Goal: Task Accomplishment & Management: Use online tool/utility

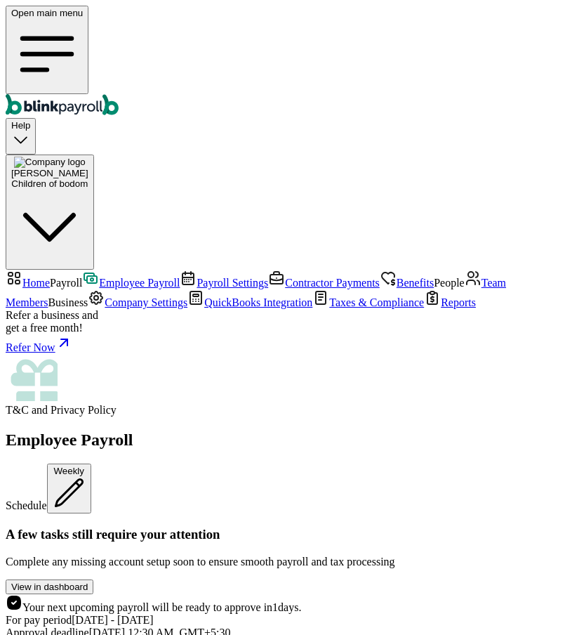
click at [22, 20] on icon "Global" at bounding box center [47, 54] width 72 height 72
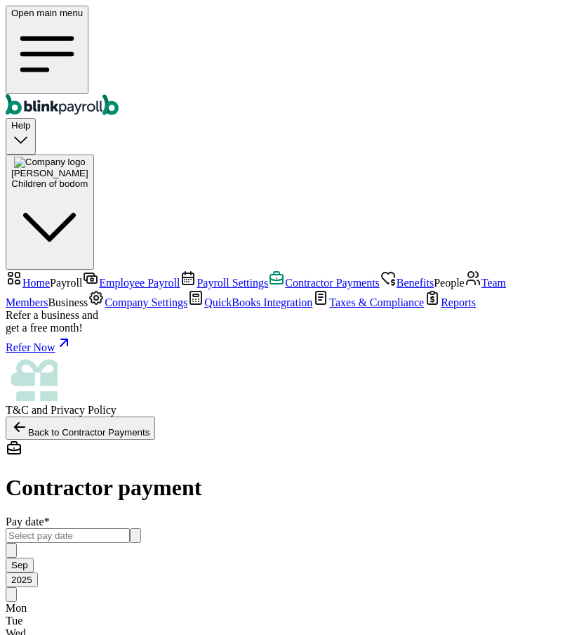
type input "100.00"
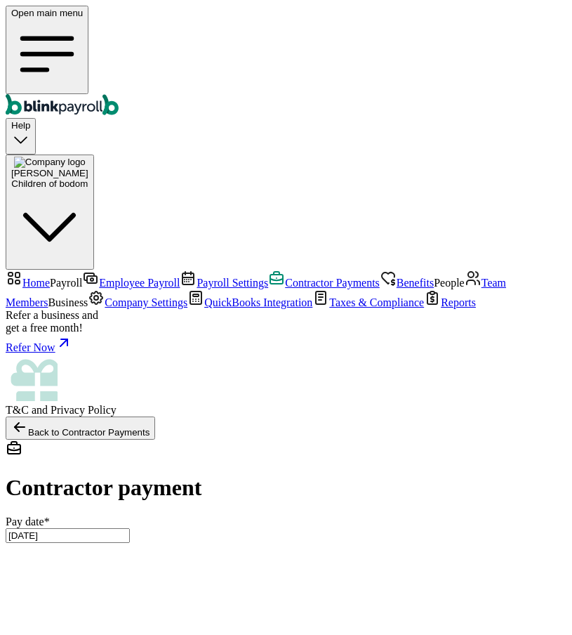
type input "09/08/2025 ~ 09/11/2025"
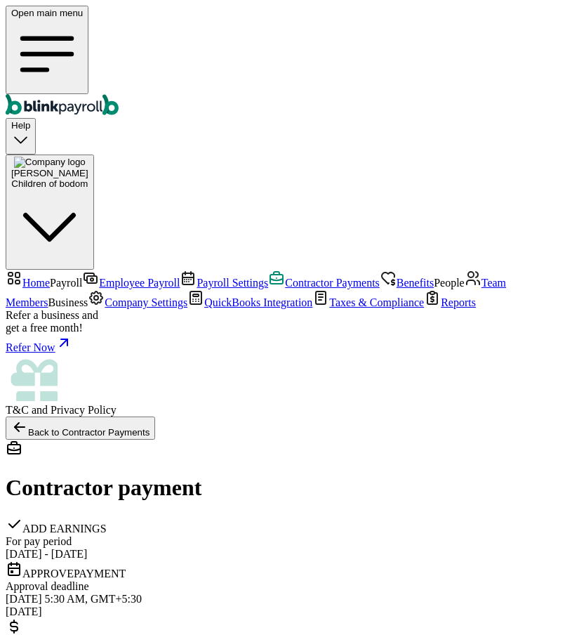
scroll to position [428, 0]
